Goal: Navigation & Orientation: Find specific page/section

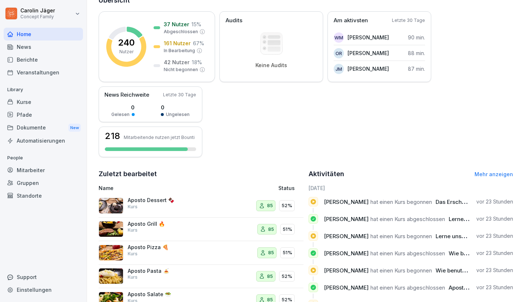
scroll to position [151, 0]
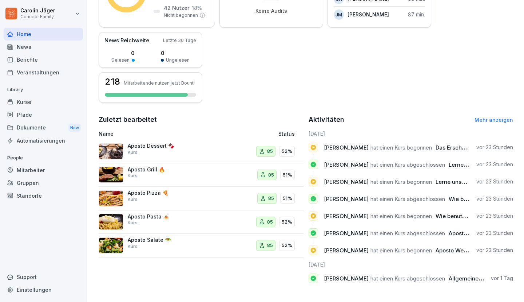
click at [40, 197] on div "Standorte" at bounding box center [43, 195] width 79 height 13
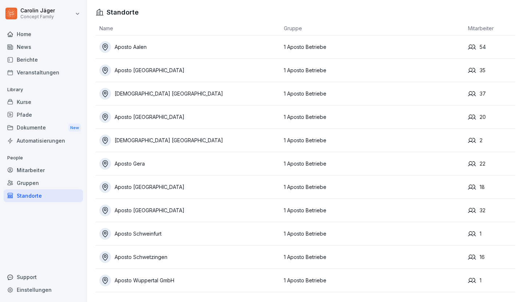
click at [139, 49] on div "Aposto Aalen" at bounding box center [189, 47] width 181 height 12
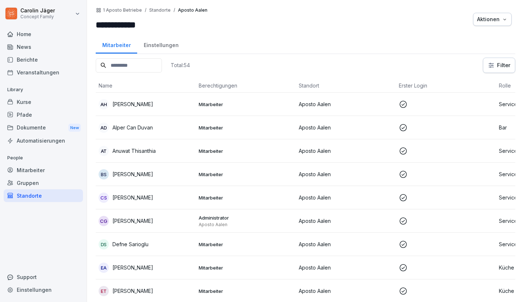
click at [132, 69] on input at bounding box center [129, 65] width 66 height 14
click at [23, 101] on div "Kurse" at bounding box center [43, 101] width 79 height 13
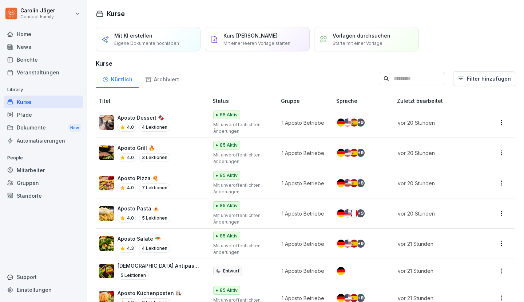
scroll to position [109, 0]
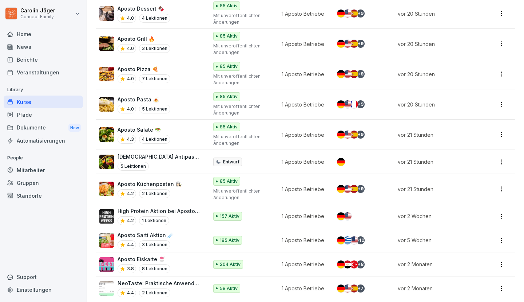
click at [36, 60] on div "Berichte" at bounding box center [43, 59] width 79 height 13
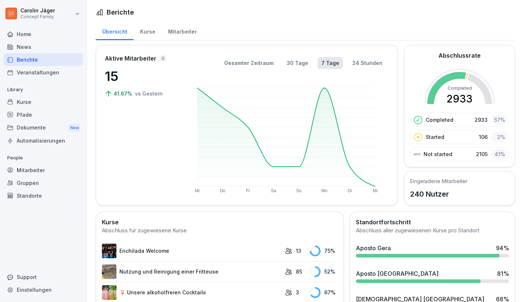
click at [151, 30] on div "Kurse" at bounding box center [148, 30] width 28 height 19
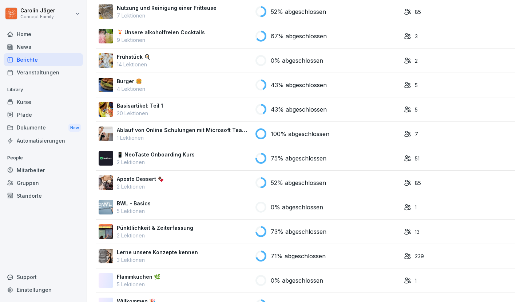
scroll to position [122, 0]
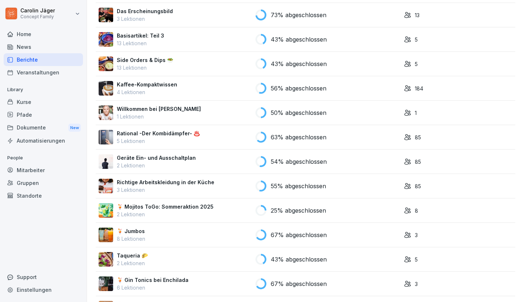
click at [199, 168] on div "Geräte Ein- und Ausschaltplan 2 Lektionen" at bounding box center [174, 161] width 151 height 15
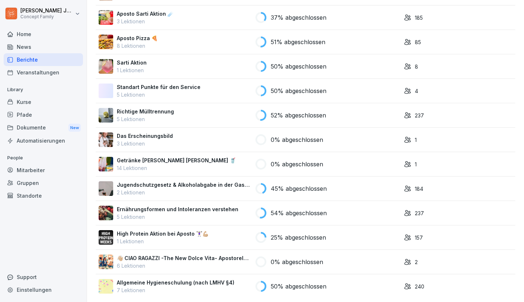
scroll to position [2020, 0]
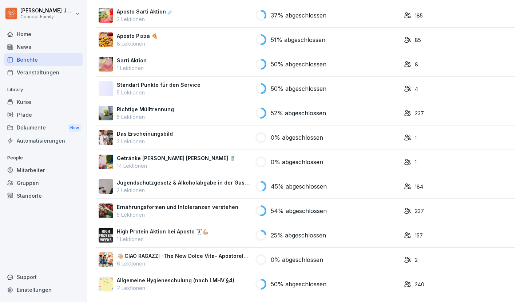
click at [173, 280] on p "Allgemeine Hygieneschulung (nach LMHV §4)" at bounding box center [176, 280] width 118 height 8
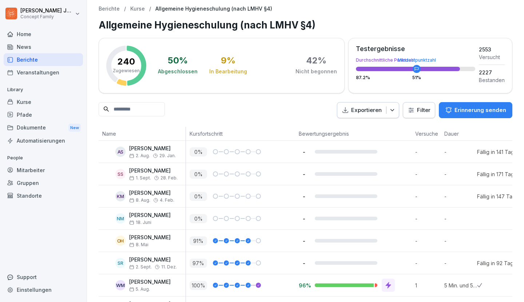
click at [149, 107] on input at bounding box center [132, 109] width 66 height 14
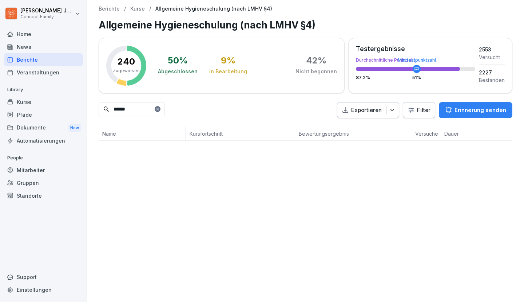
type input "******"
click at [160, 108] on icon at bounding box center [157, 109] width 4 height 4
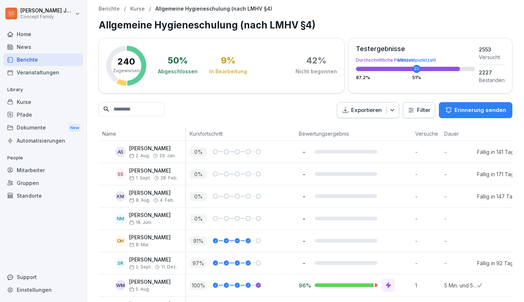
click at [35, 191] on div "Standorte" at bounding box center [43, 195] width 79 height 13
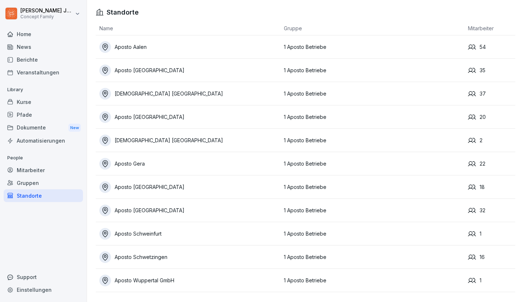
click at [134, 210] on div "Aposto [GEOGRAPHIC_DATA]" at bounding box center [189, 210] width 181 height 12
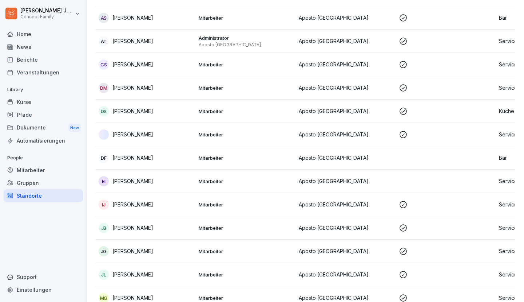
scroll to position [290, 0]
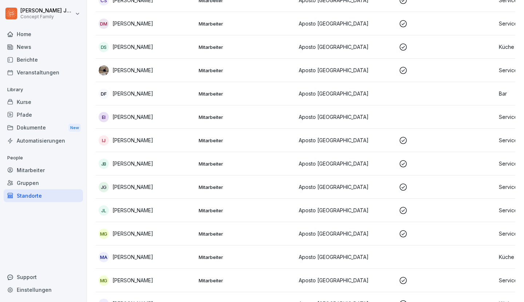
click at [31, 179] on div "Gruppen" at bounding box center [43, 182] width 79 height 13
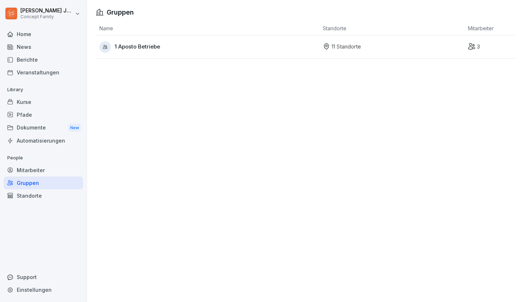
click at [31, 167] on div "Mitarbeiter" at bounding box center [43, 170] width 79 height 13
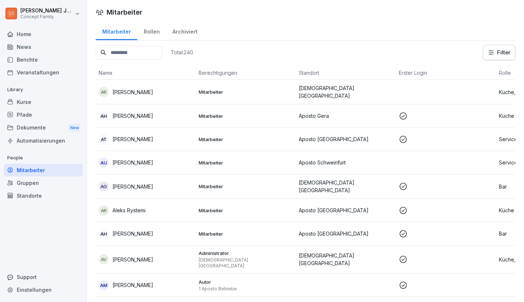
click at [35, 56] on div "Berichte" at bounding box center [43, 59] width 79 height 13
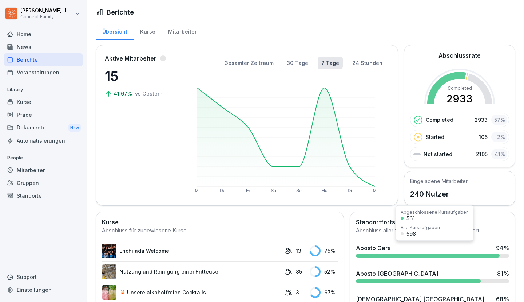
click at [384, 252] on div "Aposto Gera" at bounding box center [373, 247] width 35 height 9
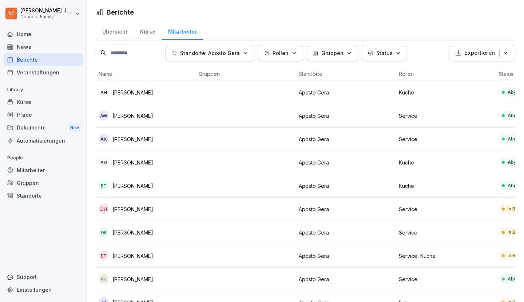
click at [149, 30] on div "Kurse" at bounding box center [148, 30] width 28 height 19
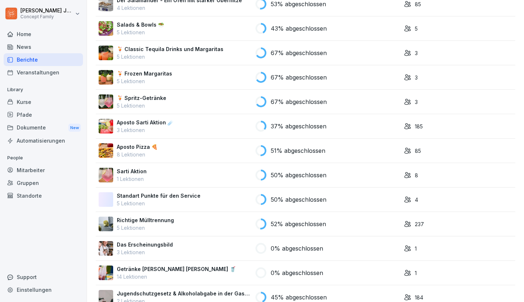
scroll to position [2020, 0]
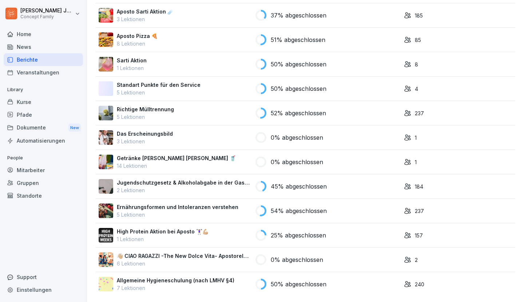
click at [220, 280] on p "Allgemeine Hygieneschulung (nach LMHV §4)" at bounding box center [176, 280] width 118 height 8
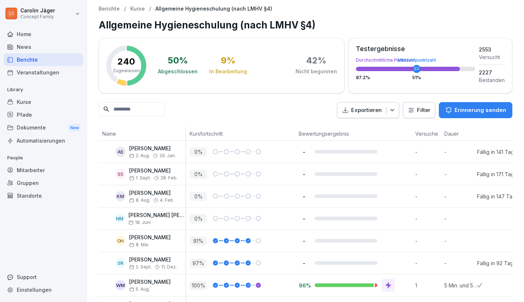
click at [422, 113] on html "[PERSON_NAME] Concept Family Home News Berichte Veranstaltungen Library Kurse P…" at bounding box center [262, 151] width 524 height 302
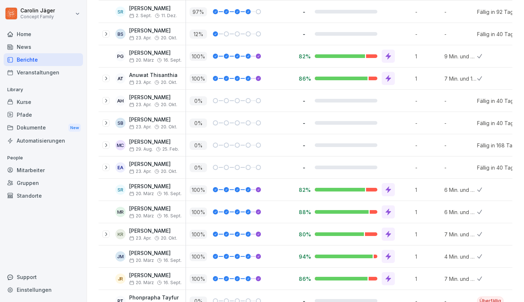
scroll to position [177, 0]
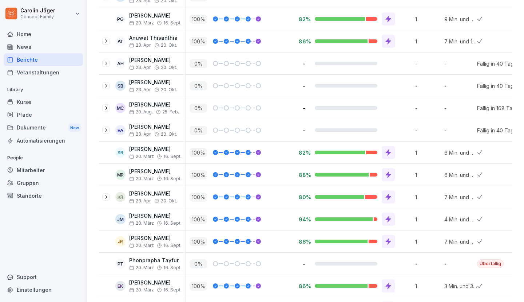
click at [93, 231] on div "Berichte / Kurse / Allgemeine Hygieneschulung (nach LMHV §4) Allgemeine Hygiene…" at bounding box center [305, 118] width 437 height 591
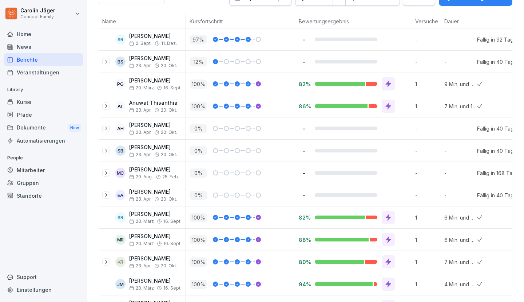
scroll to position [0, 0]
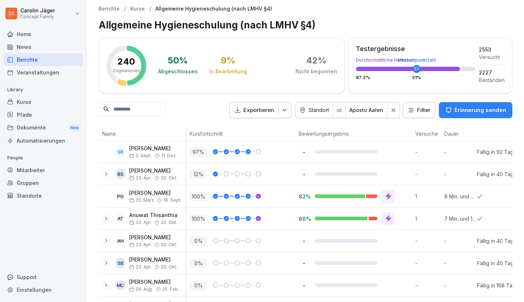
click at [22, 31] on div "Home" at bounding box center [43, 34] width 79 height 13
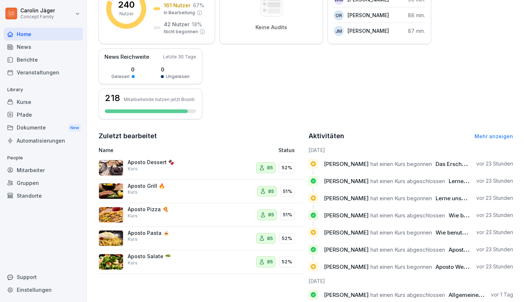
scroll to position [151, 0]
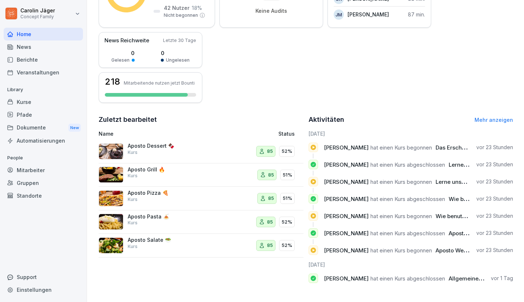
click at [28, 113] on div "Pfade" at bounding box center [43, 114] width 79 height 13
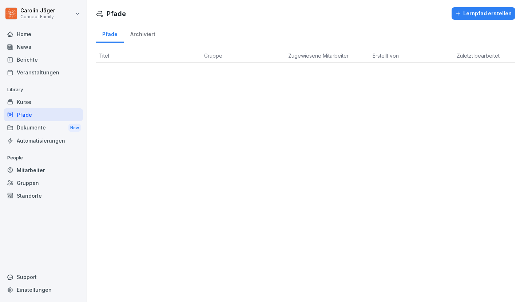
click at [33, 102] on div "Kurse" at bounding box center [43, 101] width 79 height 13
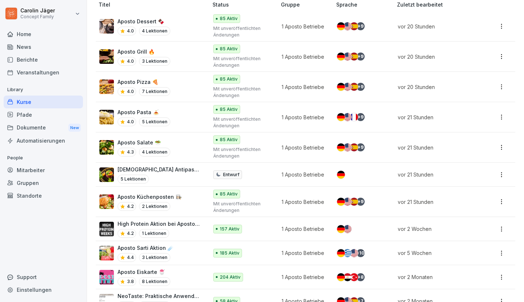
scroll to position [105, 0]
